Goal: Find specific page/section: Find specific page/section

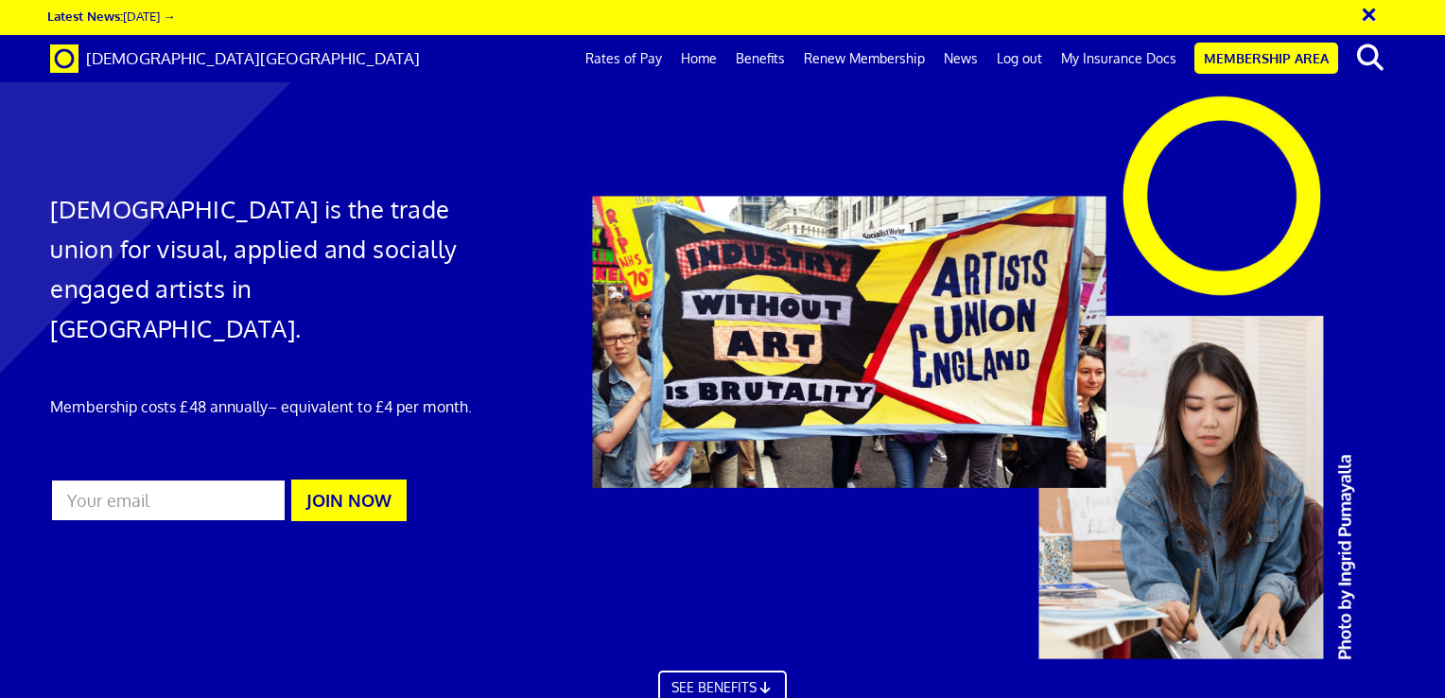
scroll to position [0, 14]
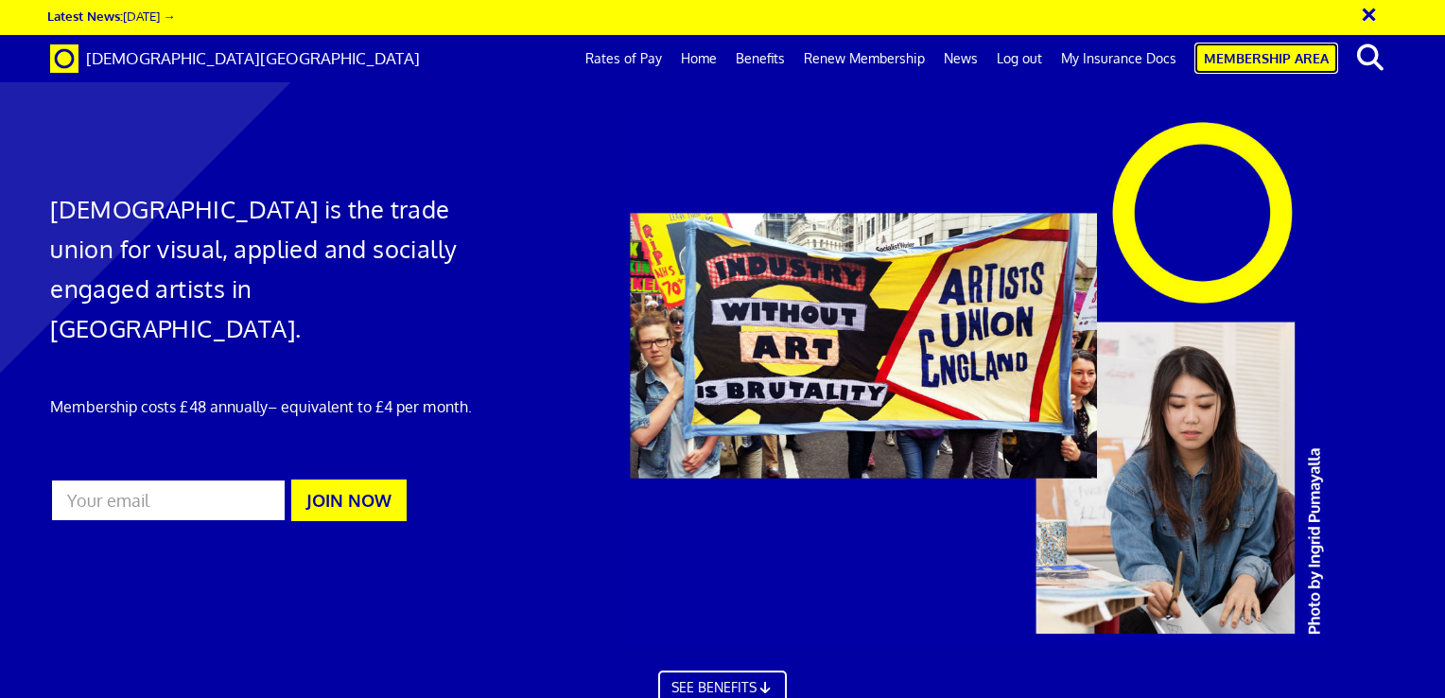
click at [1249, 62] on link "Membership Area" at bounding box center [1267, 58] width 144 height 31
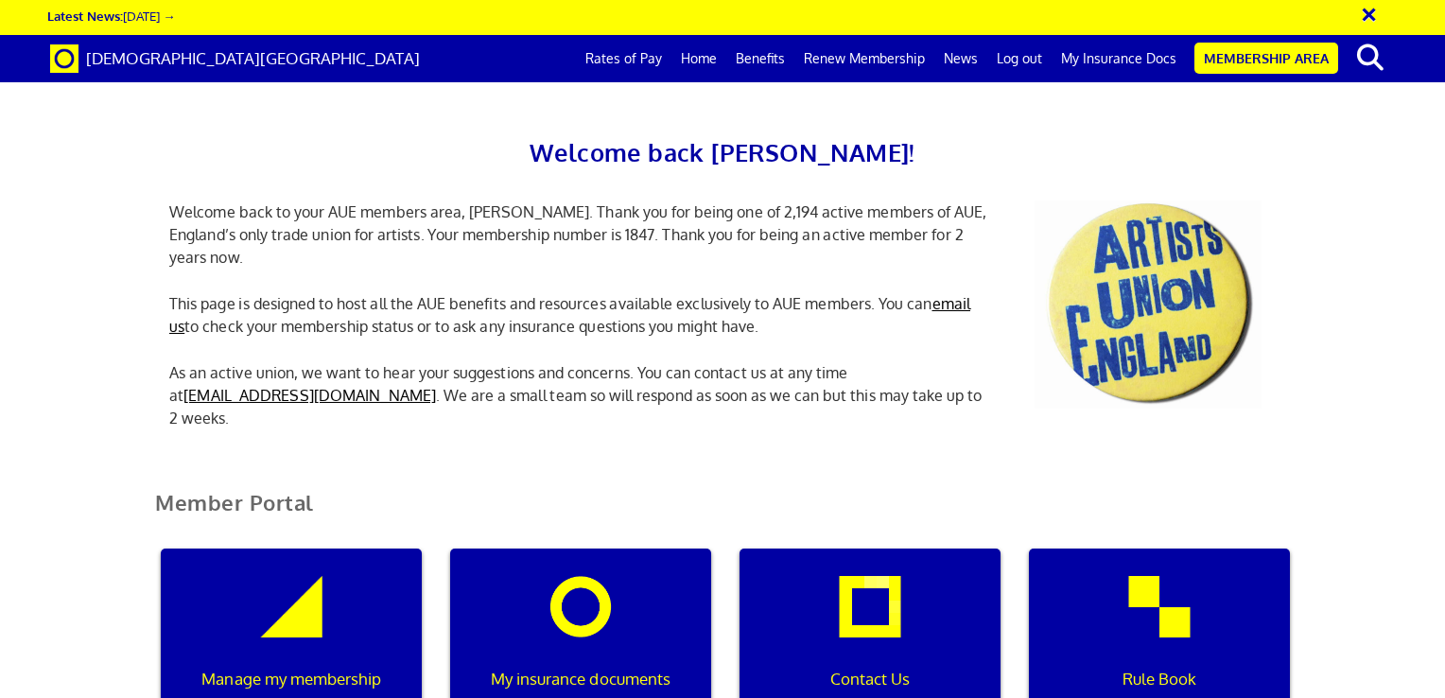
scroll to position [0, 6]
click at [588, 601] on div "My insurance documents" at bounding box center [580, 640] width 261 height 182
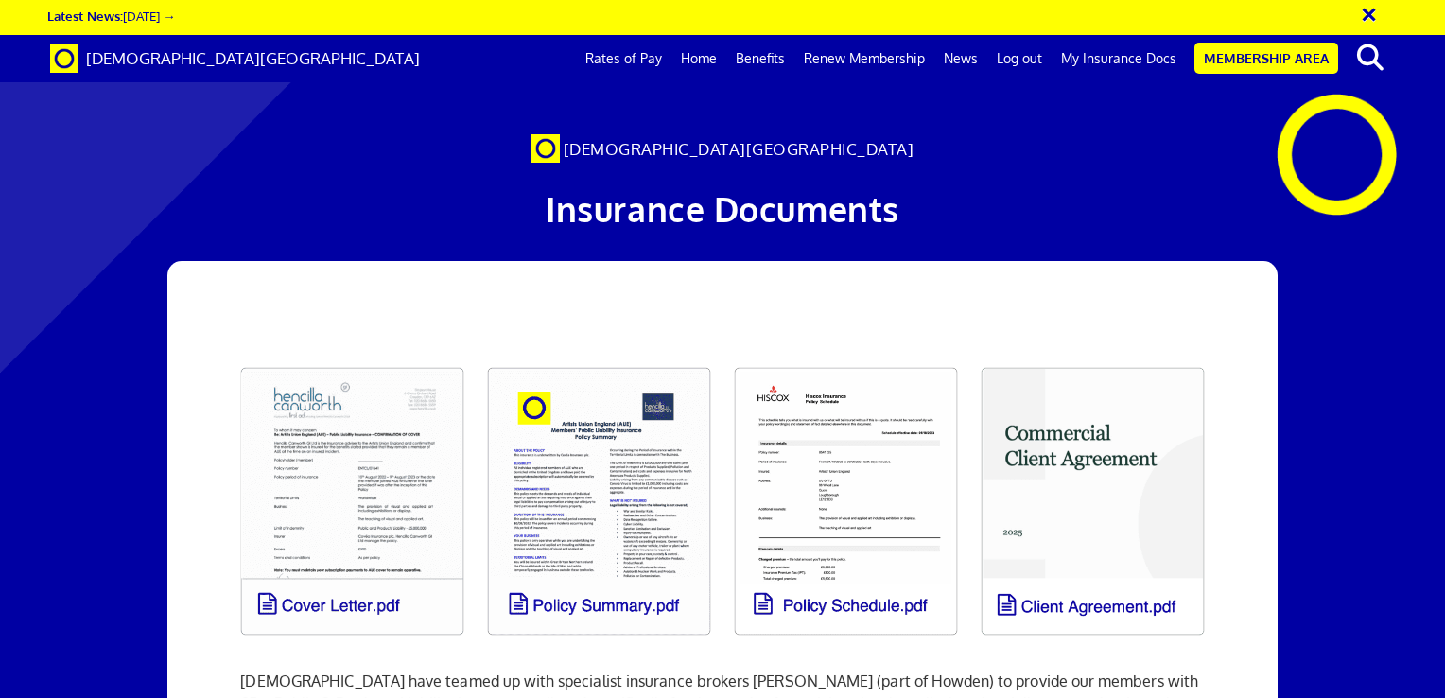
scroll to position [0, 14]
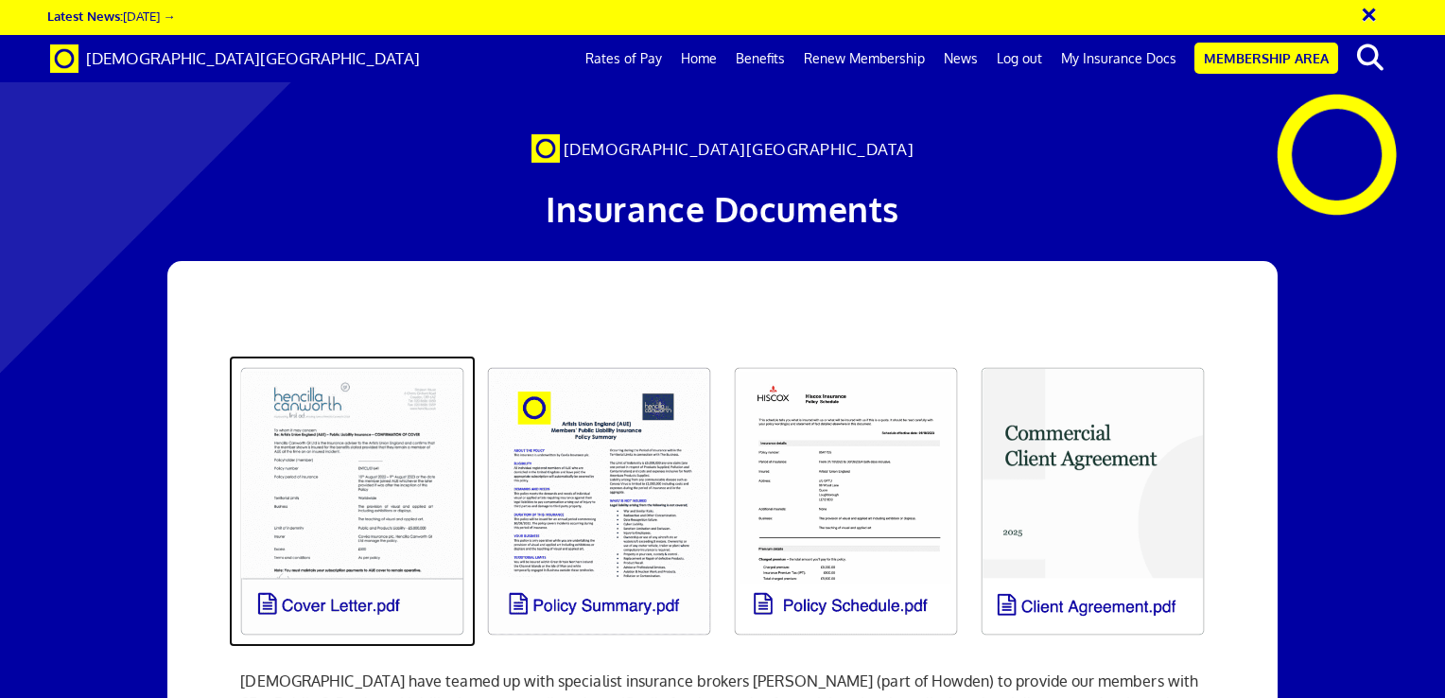
click at [375, 520] on link at bounding box center [352, 501] width 247 height 291
click at [363, 509] on link at bounding box center [352, 501] width 247 height 291
